Goal: Task Accomplishment & Management: Manage account settings

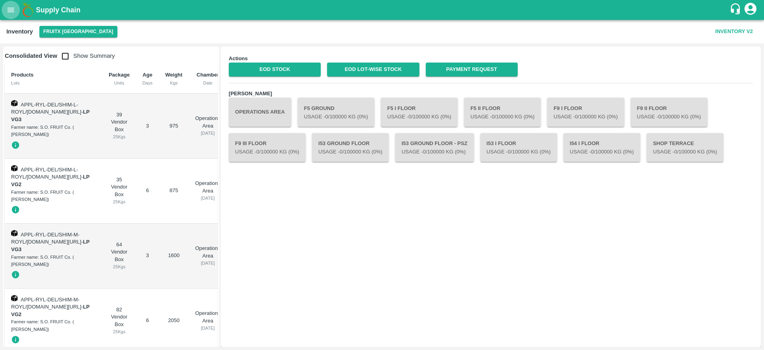
click at [12, 8] on icon "open drawer" at bounding box center [11, 10] width 7 height 4
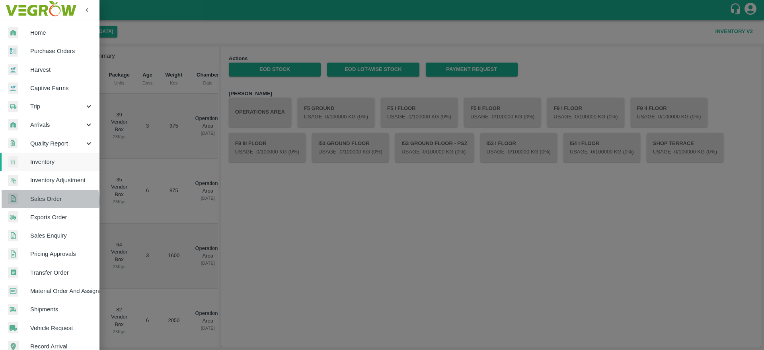
click at [41, 201] on span "Sales Order" at bounding box center [61, 198] width 63 height 9
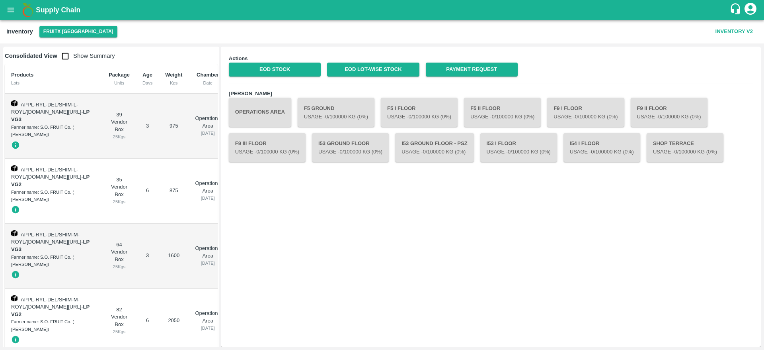
drag, startPoint x: 11, startPoint y: 10, endPoint x: 260, endPoint y: -41, distance: 254.5
click at [260, 0] on html "Supply Chain Inventory FruitX Bangalore Inventory V2 Consolidated View Show Sum…" at bounding box center [382, 175] width 764 height 350
click at [47, 13] on b "Supply Chain" at bounding box center [58, 10] width 45 height 8
click at [56, 28] on button "FruitX [GEOGRAPHIC_DATA]" at bounding box center [78, 32] width 78 height 12
click at [66, 44] on li "FruitX [GEOGRAPHIC_DATA]" at bounding box center [86, 48] width 92 height 14
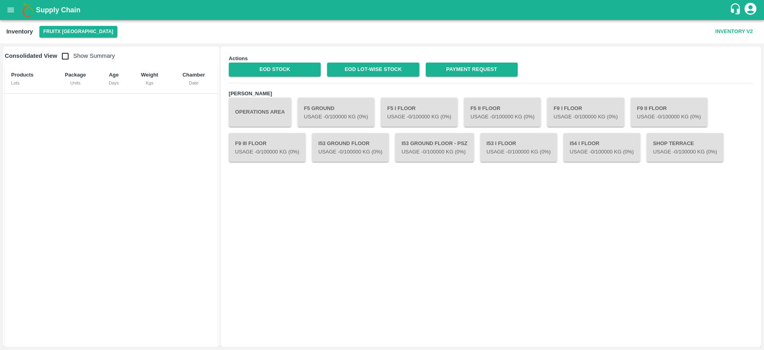
click at [43, 9] on b "Supply Chain" at bounding box center [58, 10] width 45 height 8
click at [1, 10] on div "Supply Chain" at bounding box center [382, 10] width 764 height 20
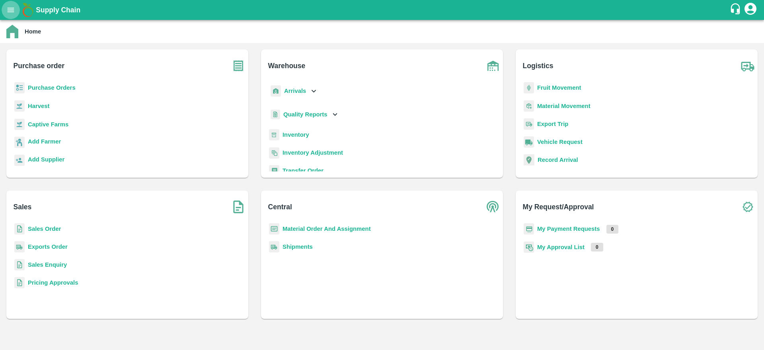
click at [9, 6] on icon "open drawer" at bounding box center [10, 10] width 9 height 9
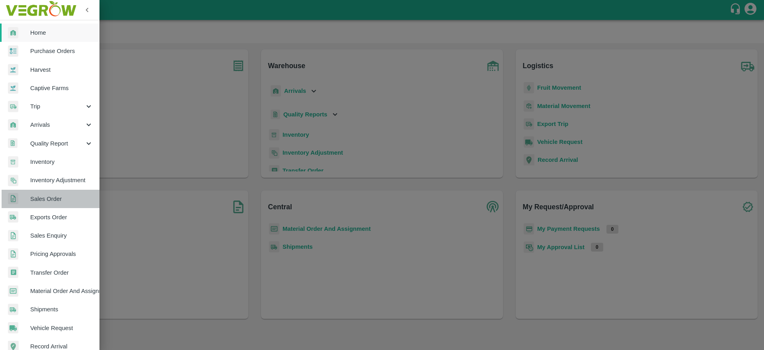
click at [53, 193] on link "Sales Order" at bounding box center [50, 199] width 100 height 18
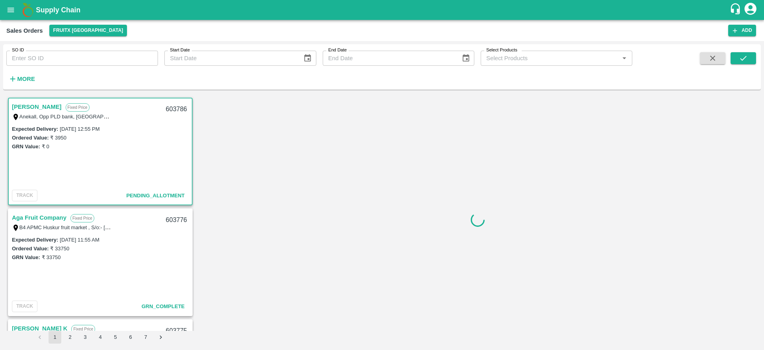
click at [29, 107] on link "[PERSON_NAME]" at bounding box center [37, 107] width 50 height 10
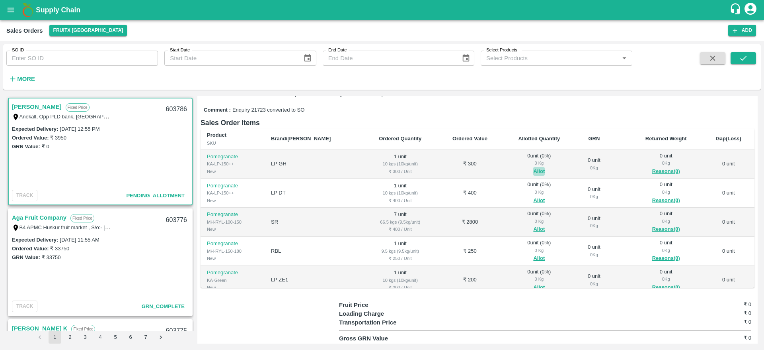
click at [534, 167] on button "Allot" at bounding box center [540, 171] width 12 height 9
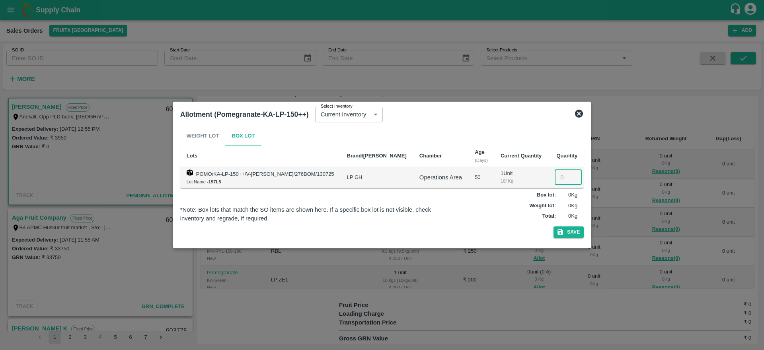
click at [557, 174] on input "number" at bounding box center [568, 177] width 27 height 15
type input "1"
click at [567, 234] on button "Save" at bounding box center [569, 232] width 30 height 12
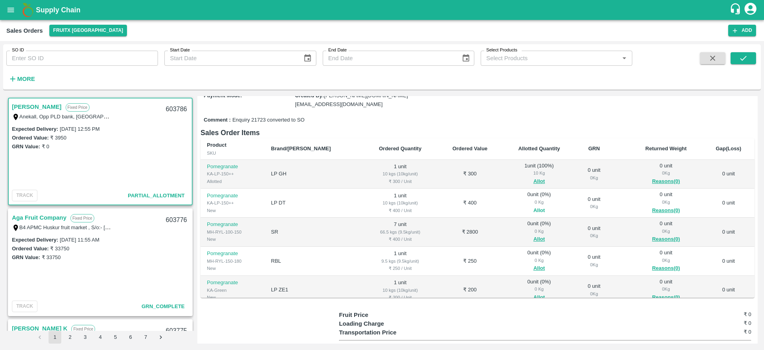
click at [534, 206] on button "Allot" at bounding box center [540, 210] width 12 height 9
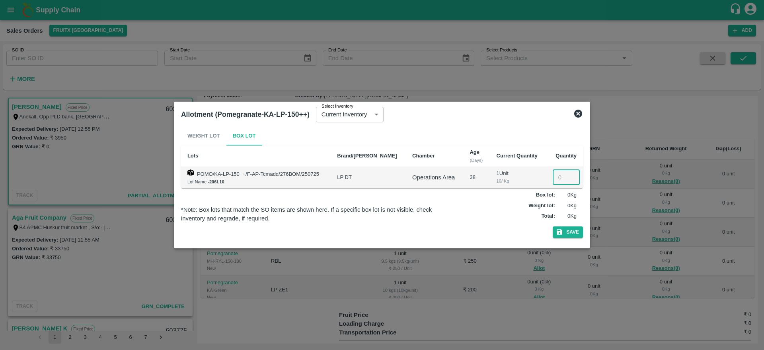
click at [557, 175] on input "number" at bounding box center [566, 177] width 27 height 15
type input "1"
click at [566, 239] on div "Weight Lot Box Lot Lots Brand/Marka Chamber Age (Days) Current Quantity Quantit…" at bounding box center [382, 183] width 402 height 115
click at [567, 237] on button "Save" at bounding box center [568, 232] width 30 height 12
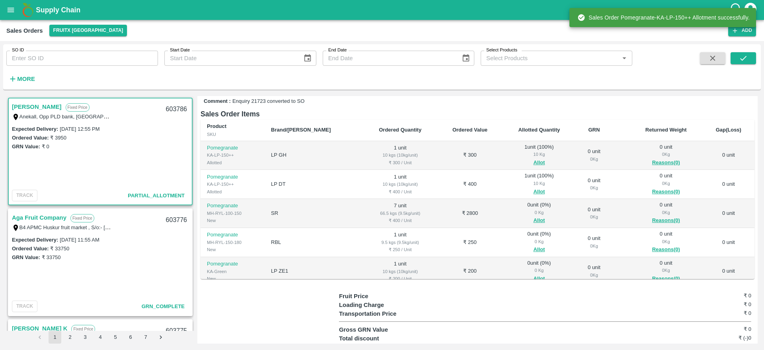
scroll to position [21, 0]
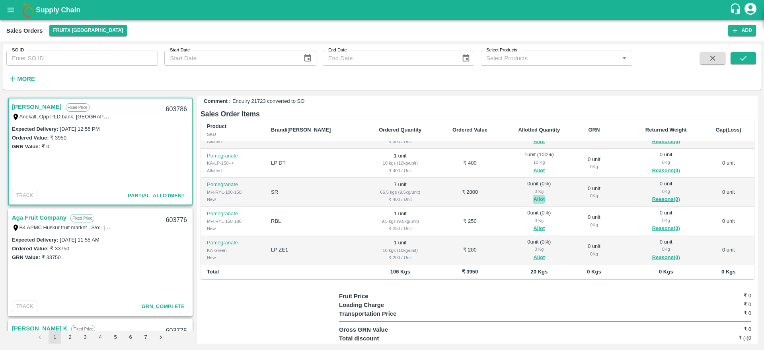
click at [534, 195] on button "Allot" at bounding box center [540, 199] width 12 height 9
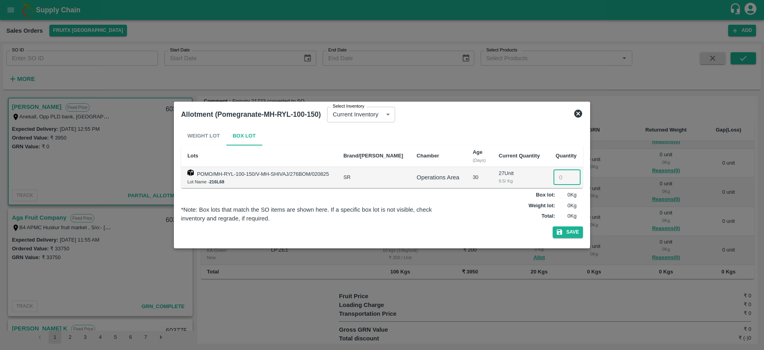
click at [560, 182] on input "number" at bounding box center [567, 177] width 27 height 15
type input "7"
click at [567, 235] on button "Save" at bounding box center [568, 232] width 30 height 12
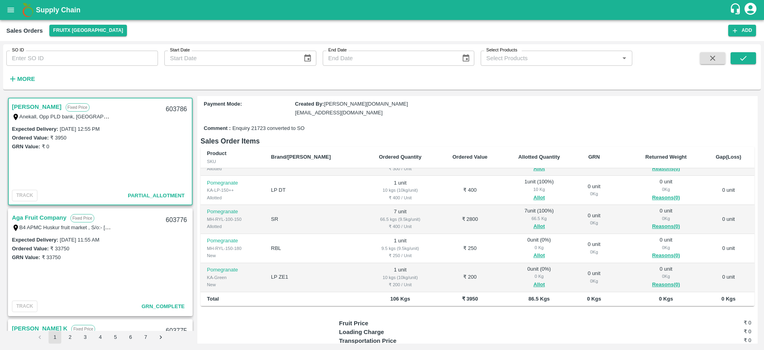
click at [514, 251] on span "Allot" at bounding box center [539, 255] width 61 height 9
click at [534, 251] on button "Allot" at bounding box center [540, 255] width 12 height 9
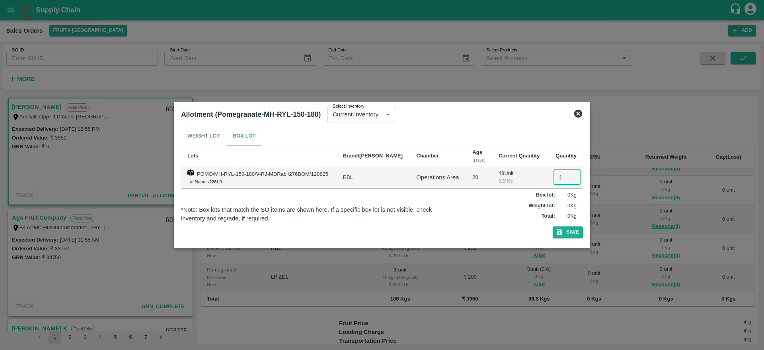
click at [561, 178] on input "1" at bounding box center [567, 177] width 27 height 15
type input "1"
click at [568, 237] on button "Save" at bounding box center [568, 232] width 30 height 12
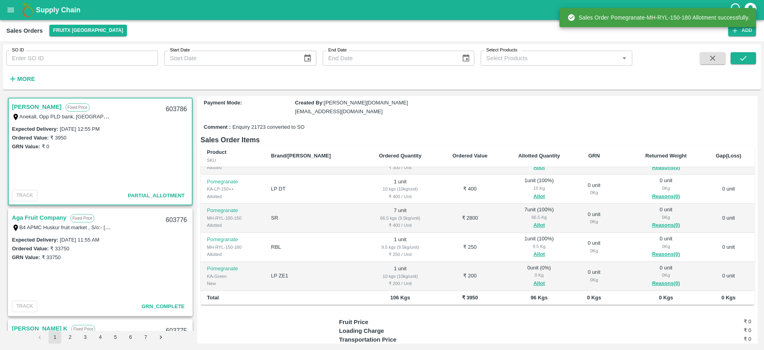
scroll to position [129, 0]
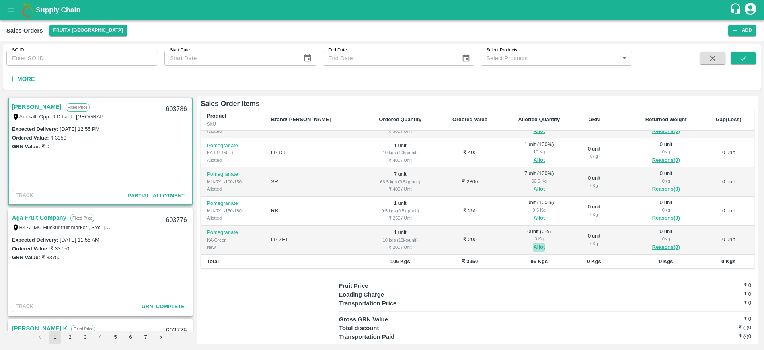
click at [534, 242] on button "Allot" at bounding box center [540, 246] width 12 height 9
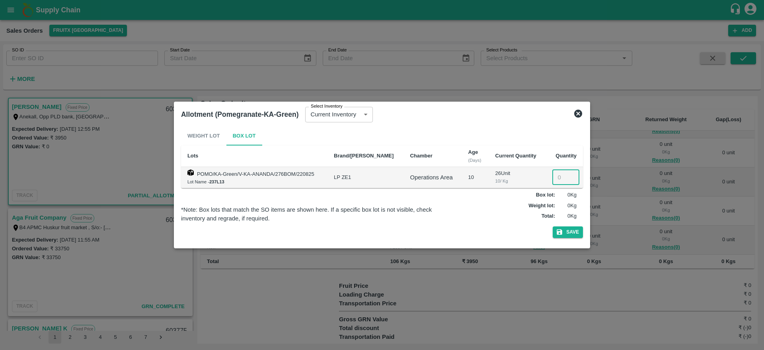
click at [559, 175] on input "number" at bounding box center [566, 177] width 27 height 15
type input "1"
click at [570, 232] on button "Save" at bounding box center [568, 232] width 30 height 12
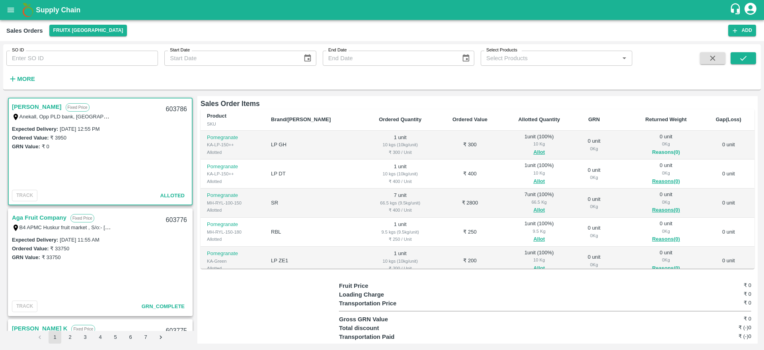
scroll to position [0, 0]
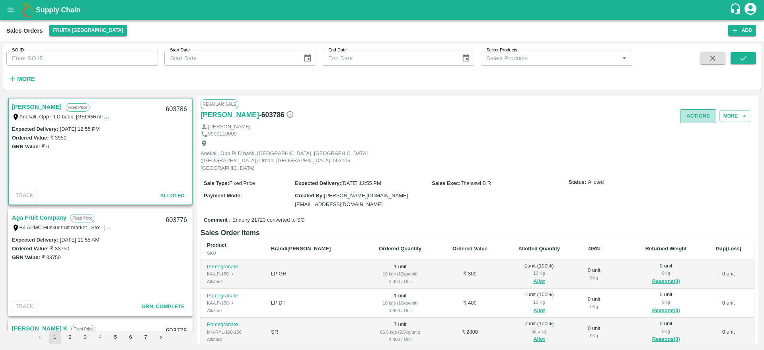
click at [688, 122] on button "Actions" at bounding box center [698, 116] width 36 height 14
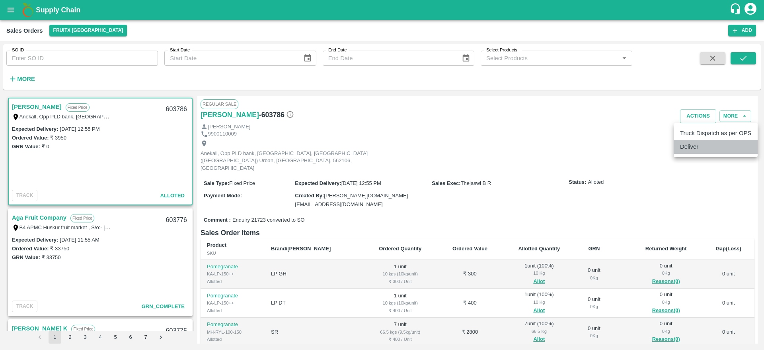
click at [689, 142] on li "Deliver" at bounding box center [716, 147] width 84 height 14
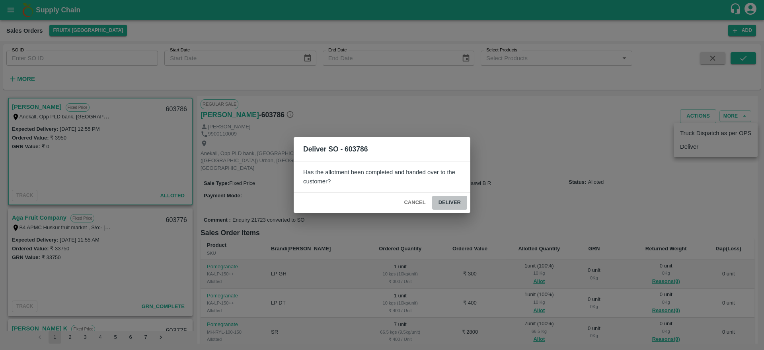
click at [445, 203] on button "Deliver" at bounding box center [449, 202] width 35 height 14
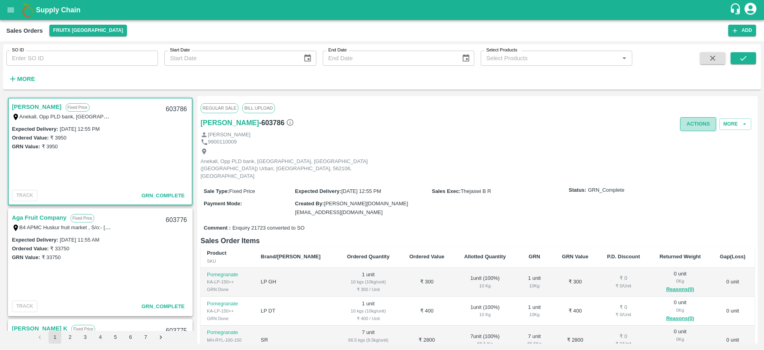
click at [690, 129] on button "Actions" at bounding box center [698, 124] width 36 height 14
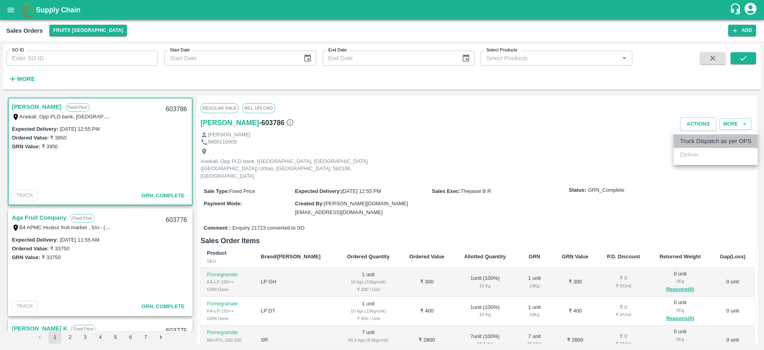
click at [704, 137] on li "Truck Dispatch as per OPS" at bounding box center [716, 141] width 84 height 14
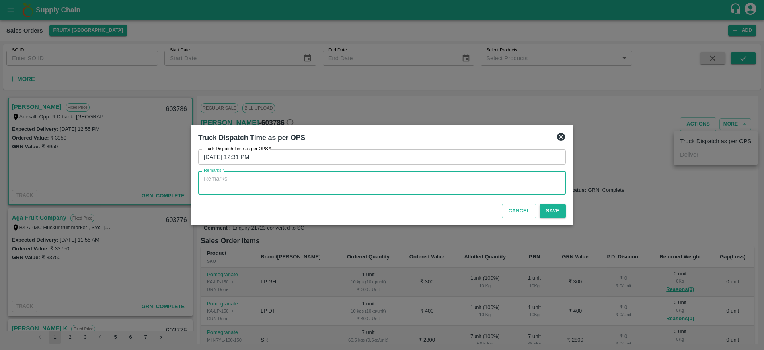
click at [345, 175] on textarea "Remarks   *" at bounding box center [382, 182] width 357 height 17
type textarea "OTD"
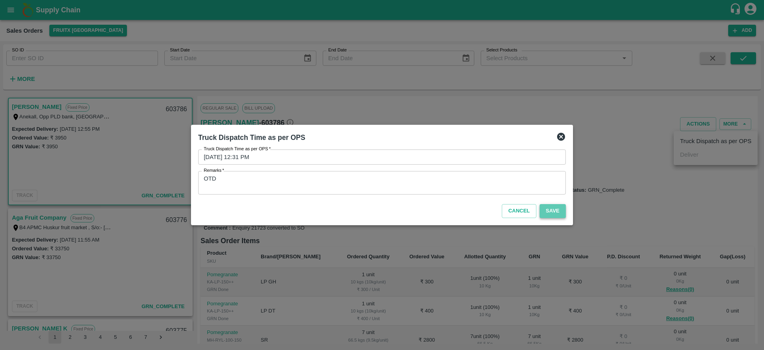
click at [554, 208] on button "Save" at bounding box center [553, 211] width 26 height 14
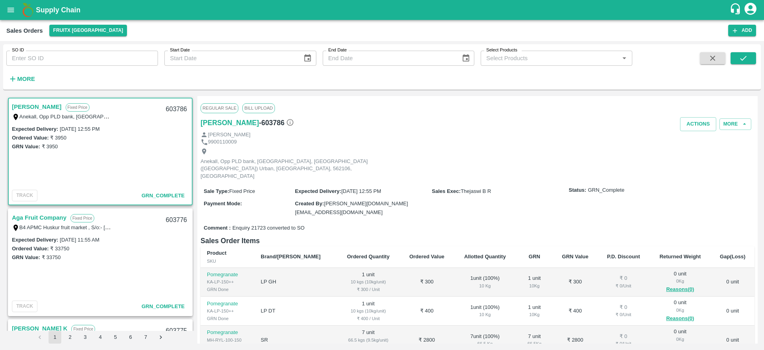
click at [23, 103] on link "[PERSON_NAME]" at bounding box center [37, 107] width 50 height 10
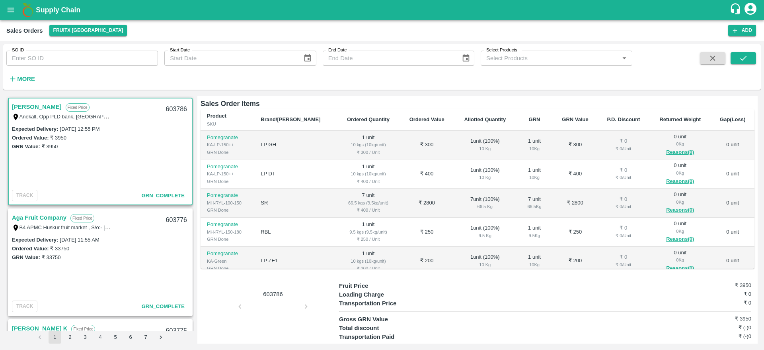
click at [171, 107] on div "603786" at bounding box center [176, 109] width 31 height 19
copy div "603786"
click at [145, 157] on div "Expected Delivery : [DATE] 12:55 PM Ordered Value: ₹ 3950 GRN Value: ₹ 3950" at bounding box center [100, 155] width 183 height 63
click at [169, 108] on div "603786" at bounding box center [176, 109] width 31 height 19
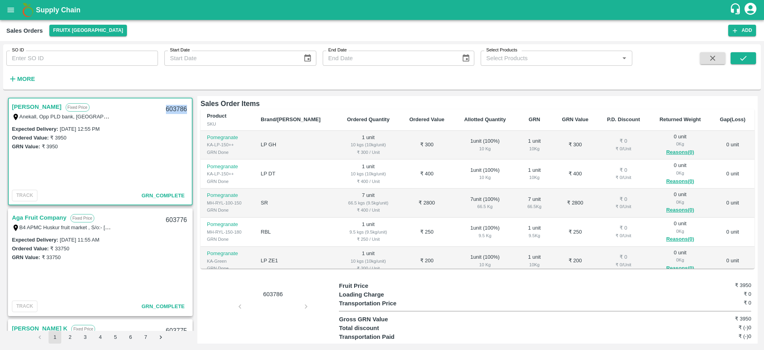
click at [169, 108] on div "603786" at bounding box center [176, 109] width 31 height 19
copy div "603786"
click at [169, 136] on div "Ordered Value: ₹ 3950" at bounding box center [100, 137] width 177 height 9
click at [20, 8] on button "open drawer" at bounding box center [11, 10] width 18 height 18
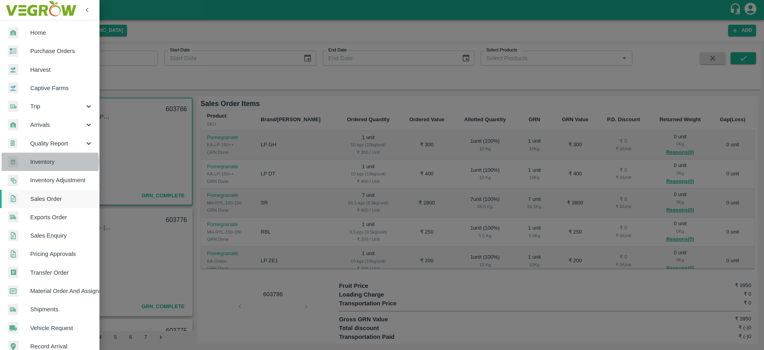
click at [46, 162] on span "Inventory" at bounding box center [61, 161] width 63 height 9
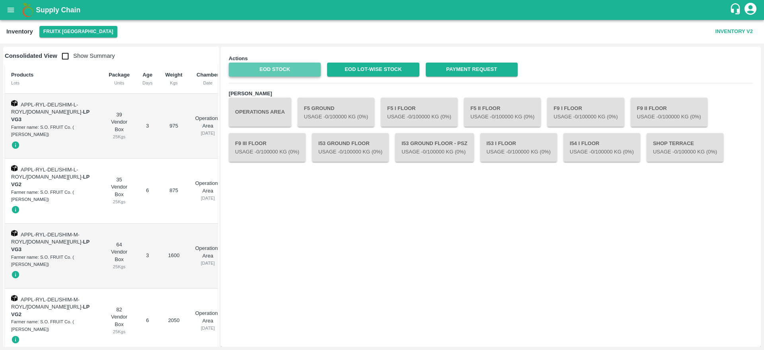
click at [269, 74] on link "EOD Stock" at bounding box center [275, 70] width 92 height 14
click at [268, 66] on link "EOD Stock" at bounding box center [275, 70] width 92 height 14
